Goal: Information Seeking & Learning: Learn about a topic

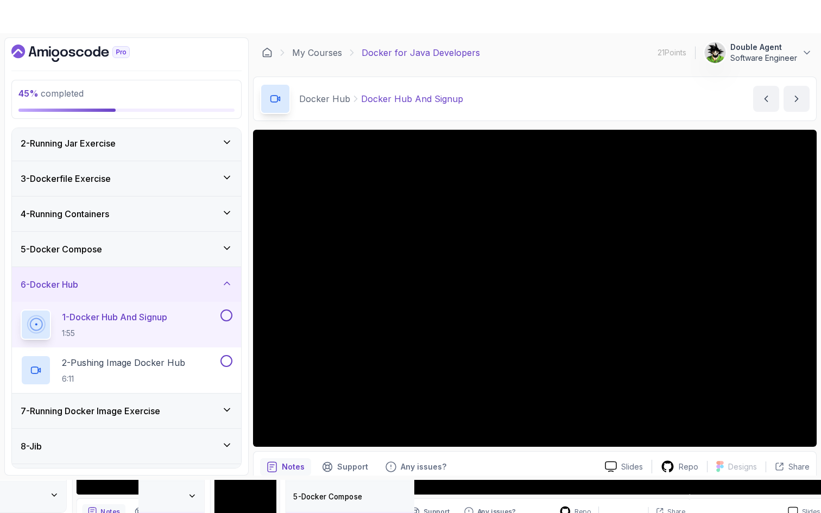
scroll to position [104, 0]
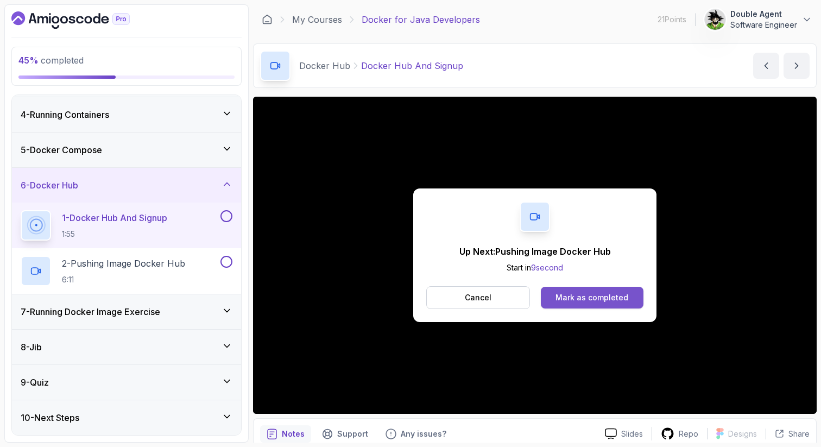
click at [609, 302] on div "Mark as completed" at bounding box center [591, 297] width 73 height 11
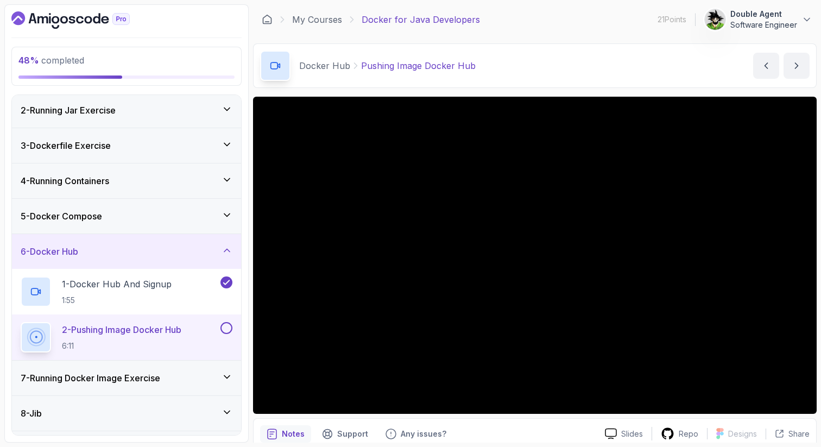
scroll to position [104, 0]
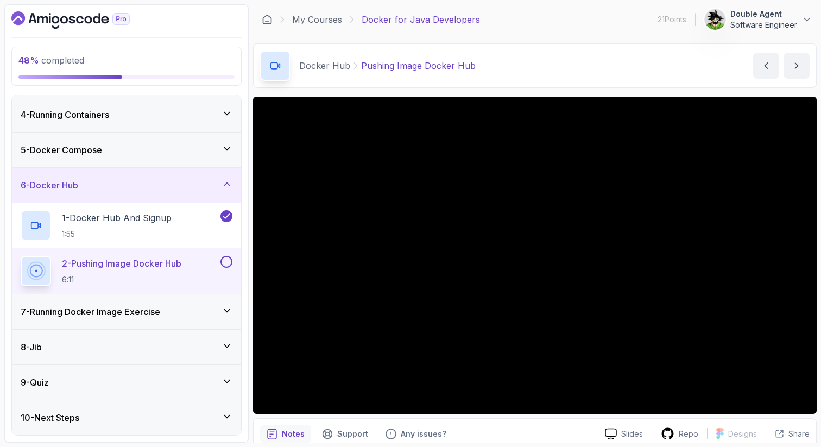
click at [225, 309] on icon at bounding box center [226, 310] width 11 height 11
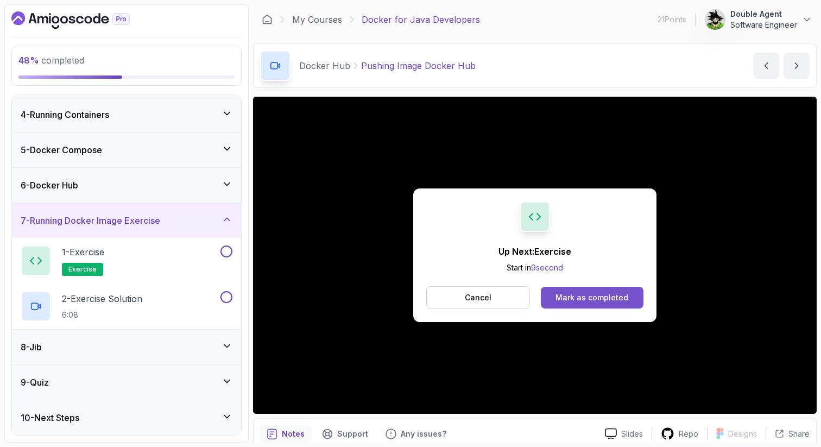
click at [616, 295] on div "Mark as completed" at bounding box center [591, 297] width 73 height 11
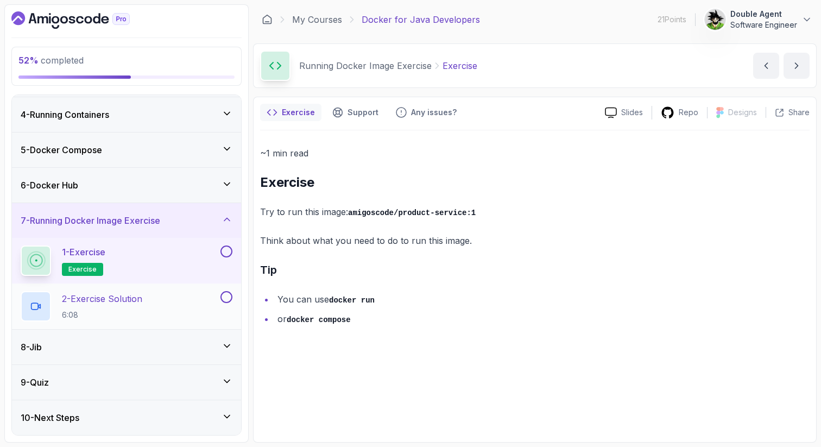
click at [193, 300] on div "2 - Exercise Solution 6:08" at bounding box center [120, 306] width 198 height 30
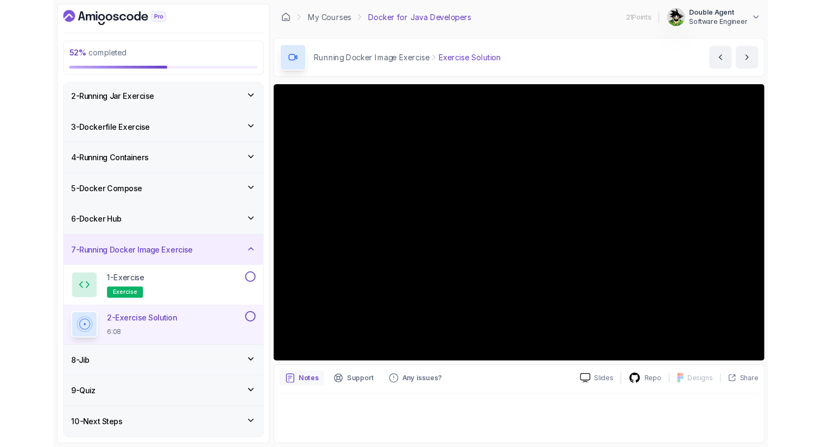
scroll to position [104, 0]
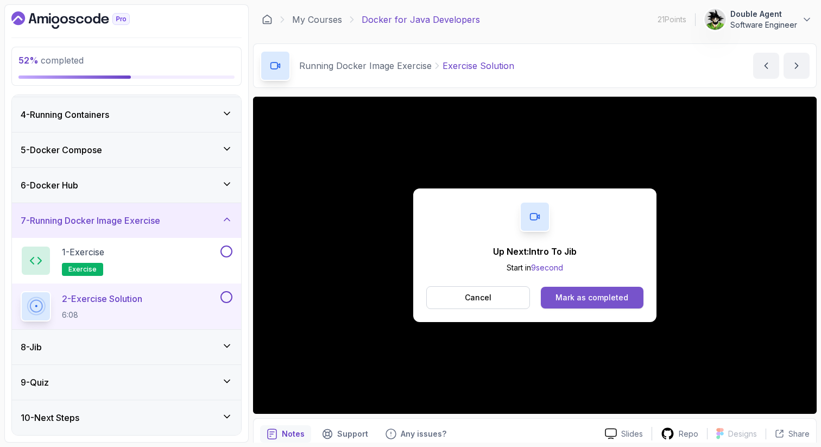
click at [582, 305] on button "Mark as completed" at bounding box center [592, 298] width 103 height 22
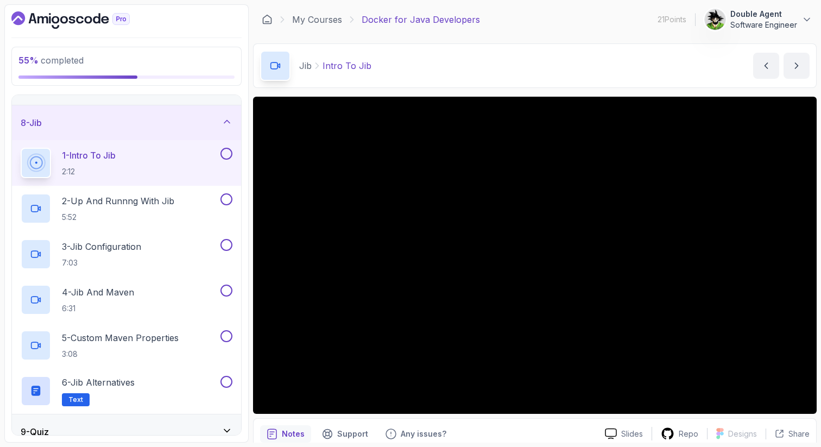
scroll to position [286, 0]
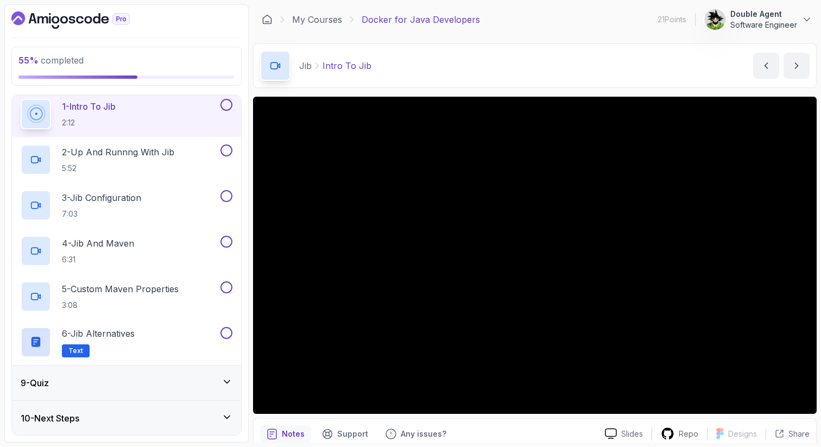
click at [229, 382] on icon at bounding box center [226, 381] width 11 height 11
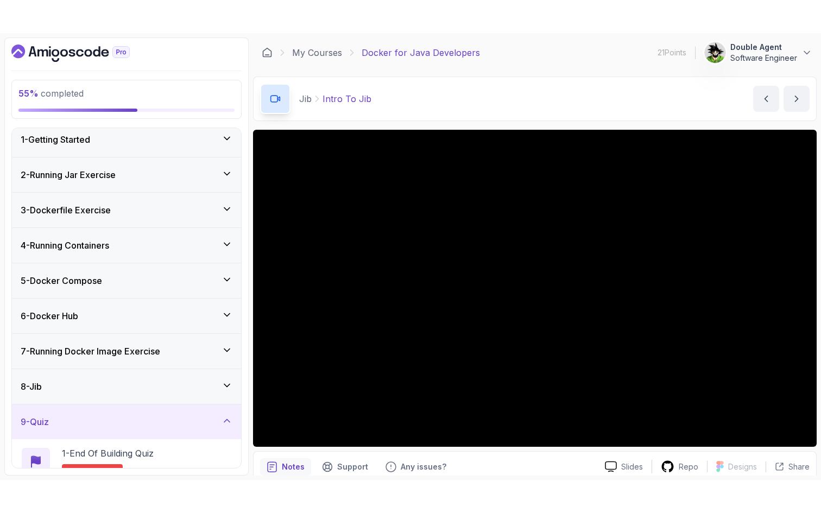
scroll to position [0, 0]
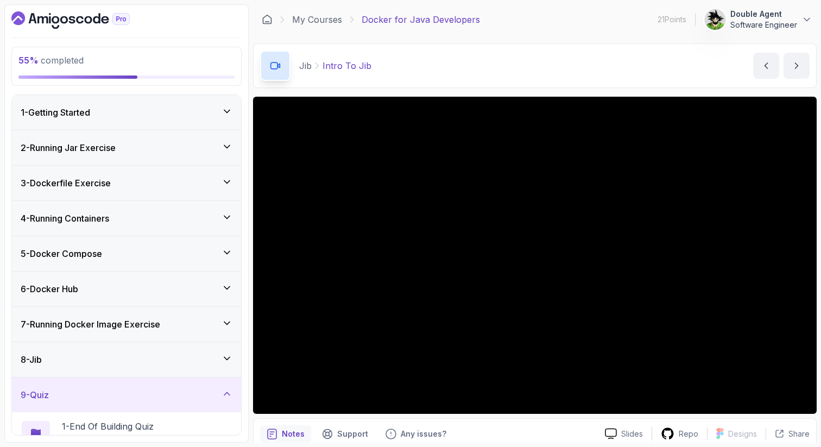
click at [229, 352] on div "8 - Jib" at bounding box center [126, 359] width 229 height 35
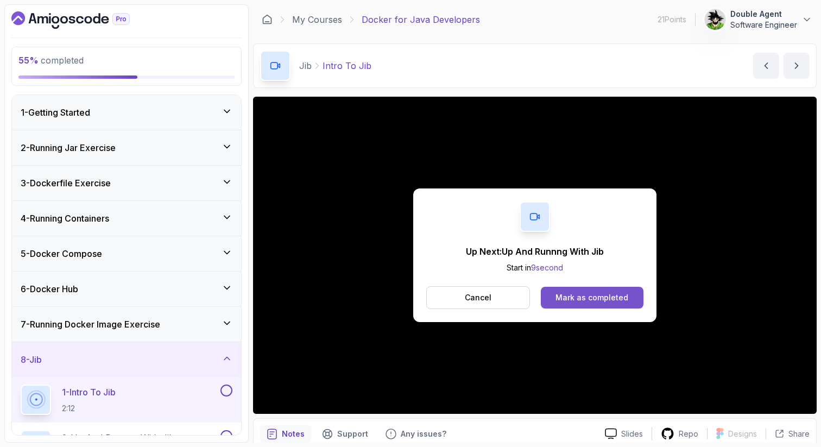
click at [603, 288] on button "Mark as completed" at bounding box center [592, 298] width 103 height 22
